Goal: Navigation & Orientation: Find specific page/section

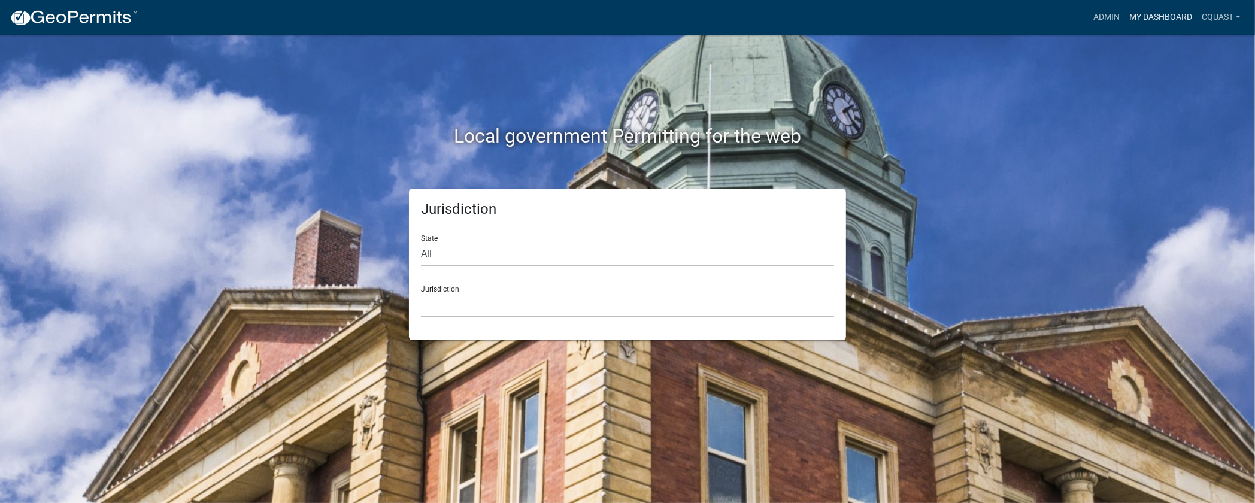
click at [1162, 11] on link "My Dashboard" at bounding box center [1161, 17] width 72 height 23
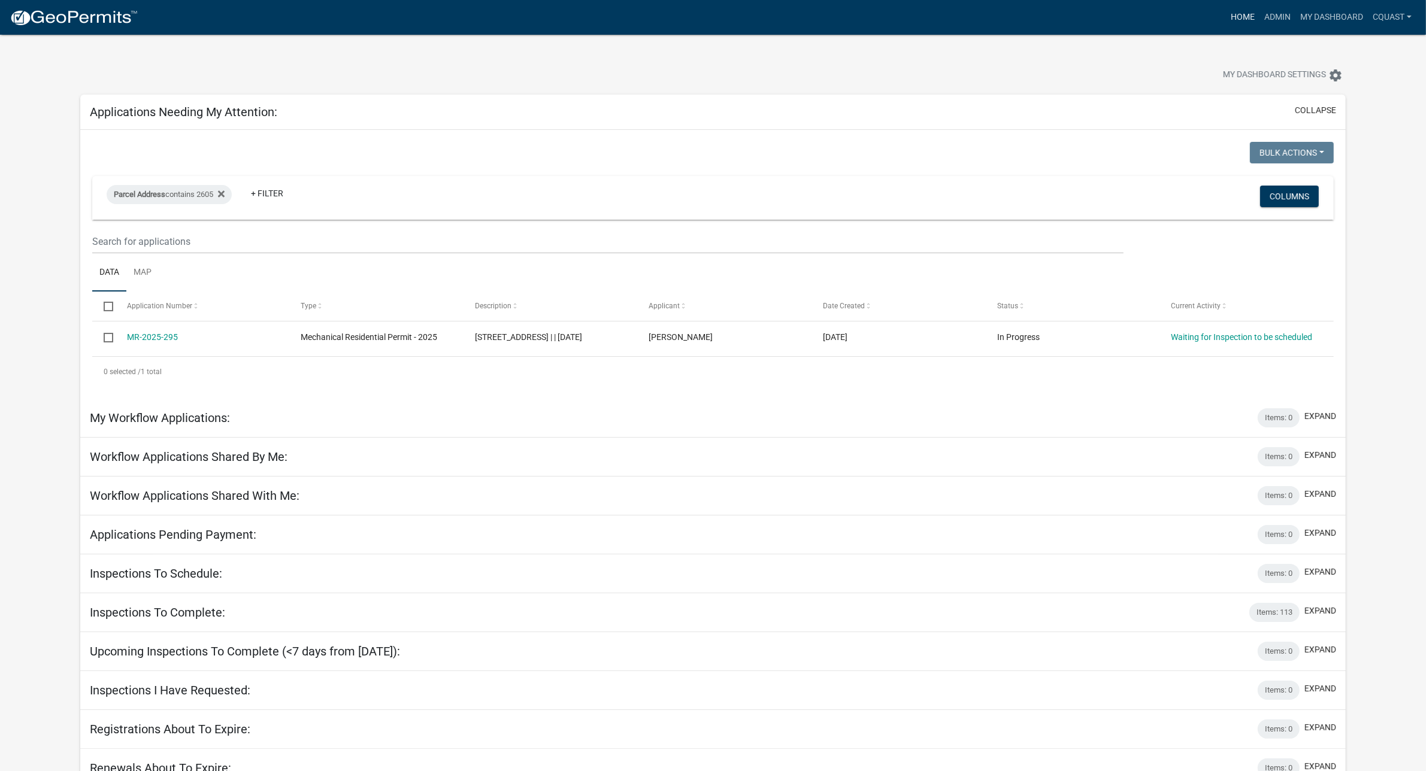
click at [1231, 13] on link "Home" at bounding box center [1243, 17] width 34 height 23
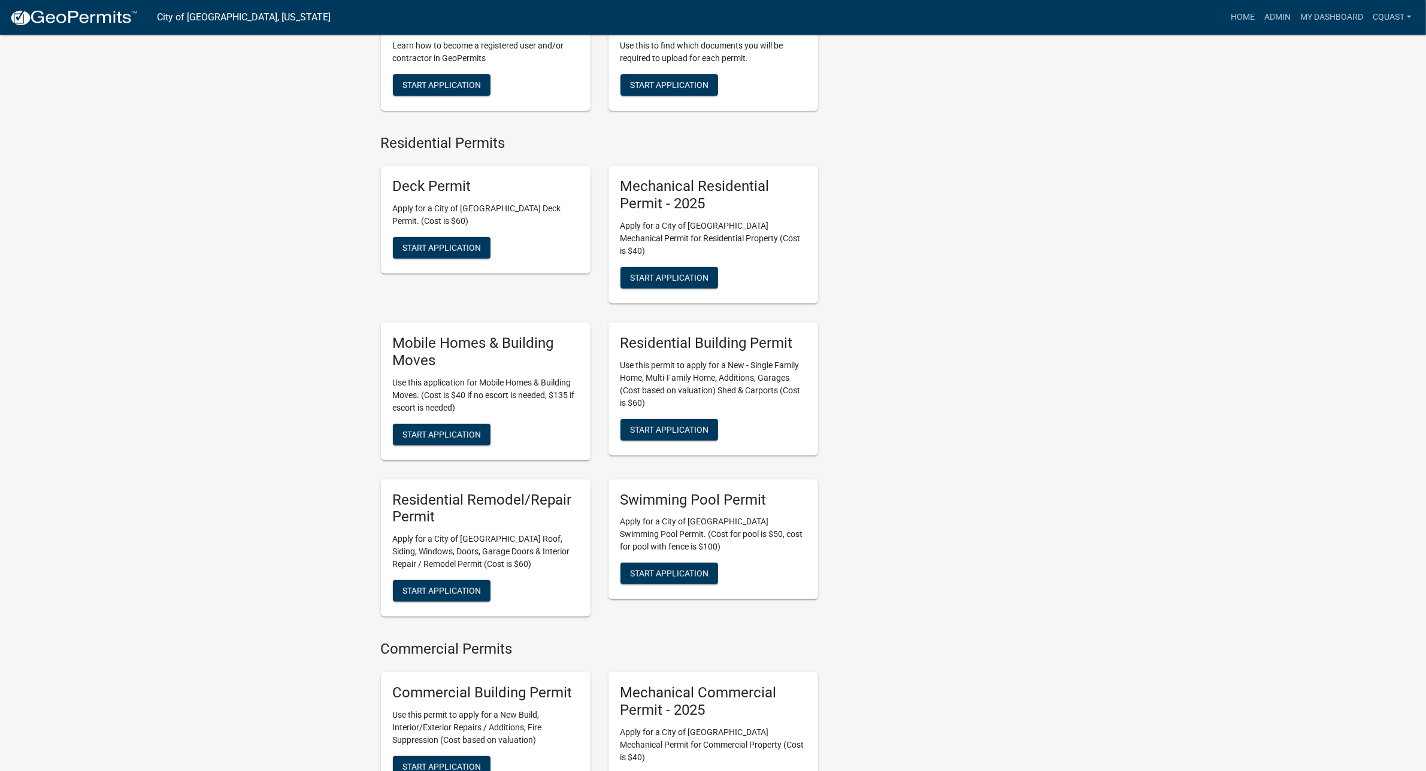
scroll to position [549, 0]
